Goal: Information Seeking & Learning: Learn about a topic

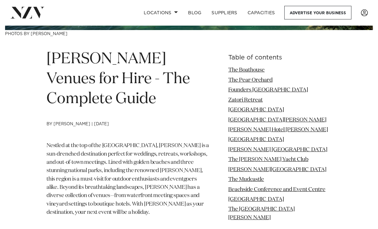
scroll to position [175, 0]
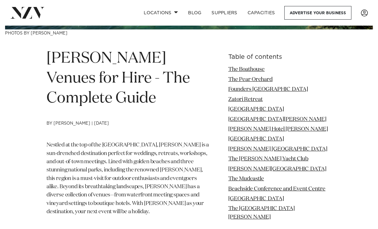
click at [294, 151] on link "Nelson Marlborough Institute of Technology" at bounding box center [277, 148] width 99 height 5
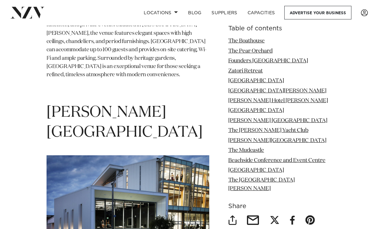
scroll to position [2497, 0]
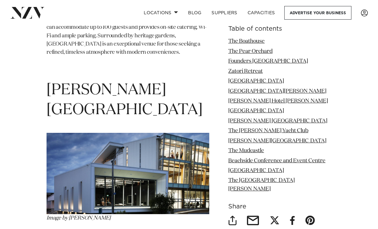
click at [278, 133] on link "The Nelson Yacht Club" at bounding box center [268, 130] width 80 height 5
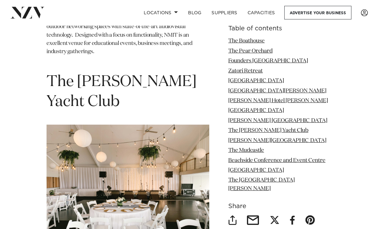
scroll to position [2730, 0]
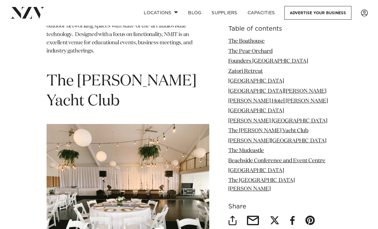
click at [264, 173] on link "Fairfield House" at bounding box center [256, 170] width 56 height 5
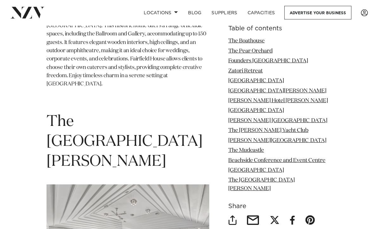
scroll to position [4077, 0]
click at [179, 11] on link "Locations" at bounding box center [161, 13] width 44 height 14
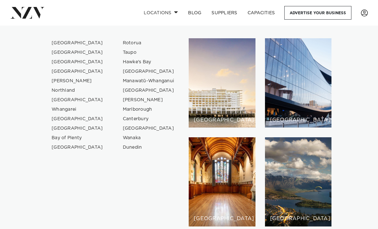
click at [146, 100] on link "[PERSON_NAME]" at bounding box center [149, 99] width 62 height 9
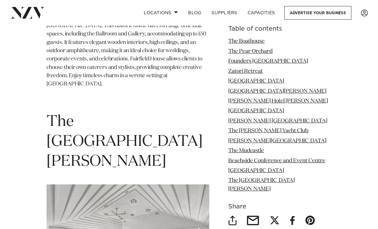
click at [292, 118] on link "Nelson Marlborough Institute of Technology" at bounding box center [277, 120] width 99 height 5
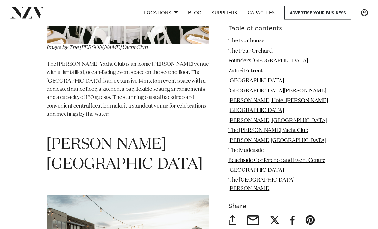
scroll to position [2476, 0]
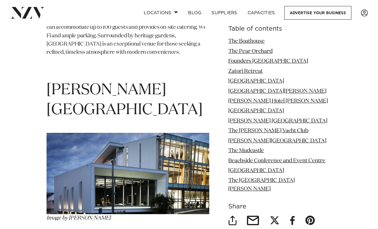
scroll to position [195, 0]
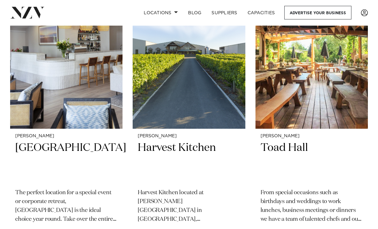
scroll to position [881, 0]
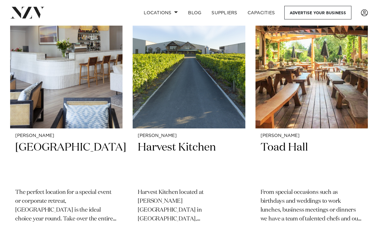
click at [80, 141] on h2 "[GEOGRAPHIC_DATA]" at bounding box center [66, 162] width 102 height 42
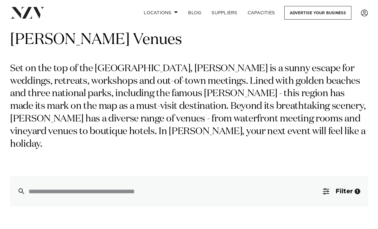
scroll to position [0, 0]
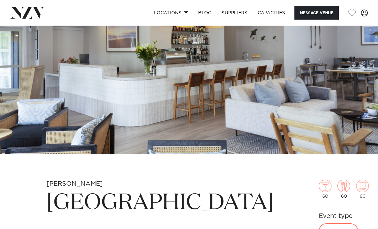
scroll to position [42, 0]
